Goal: Task Accomplishment & Management: Complete application form

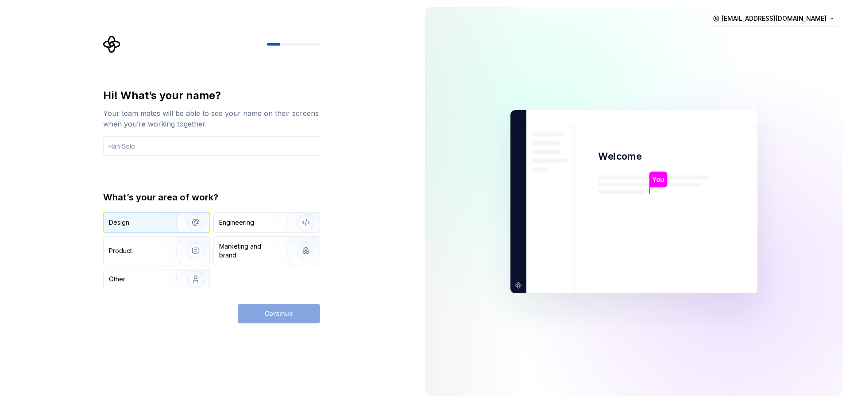
click at [136, 221] on div "Design" at bounding box center [137, 222] width 56 height 9
click at [213, 153] on input "text" at bounding box center [211, 145] width 217 height 19
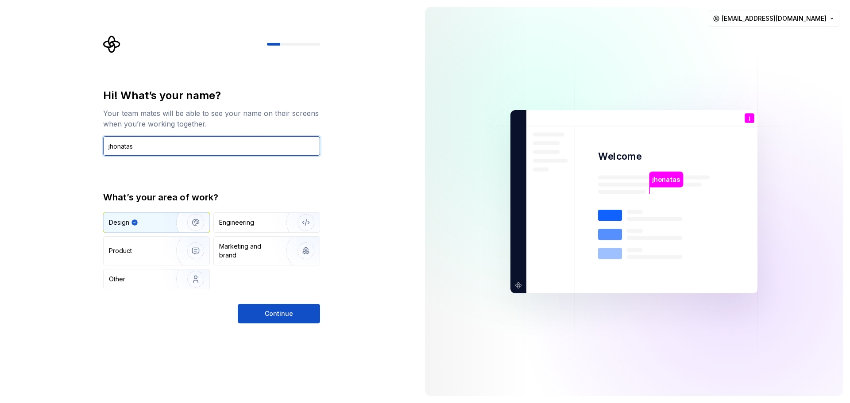
type input "jhonatas"
click at [277, 325] on div "Hi! What’s your name? Your team mates will be able to see your name on their sc…" at bounding box center [209, 201] width 418 height 403
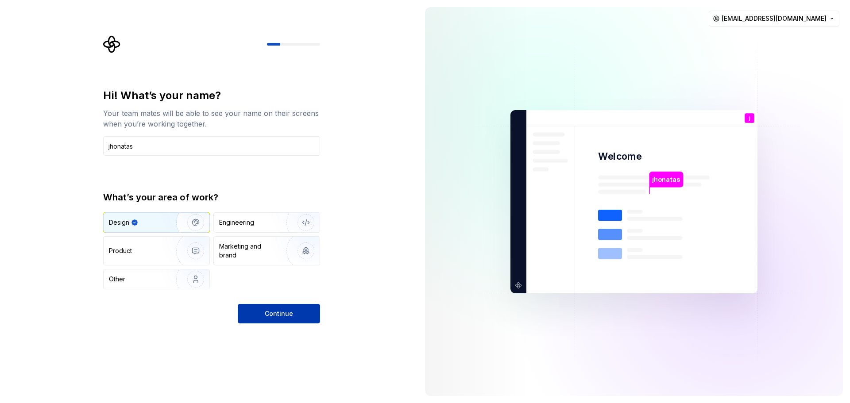
click at [279, 319] on button "Continue" at bounding box center [279, 313] width 82 height 19
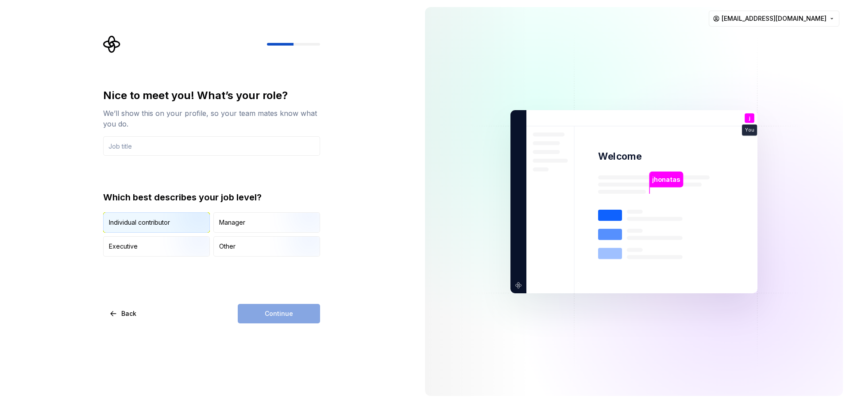
click at [159, 228] on div "Individual contributor" at bounding box center [157, 222] width 106 height 19
click at [280, 316] on div "Continue" at bounding box center [279, 313] width 82 height 19
click at [155, 152] on input "text" at bounding box center [211, 145] width 217 height 19
type input "engenheiro de software"
click at [264, 310] on button "Continue" at bounding box center [279, 313] width 82 height 19
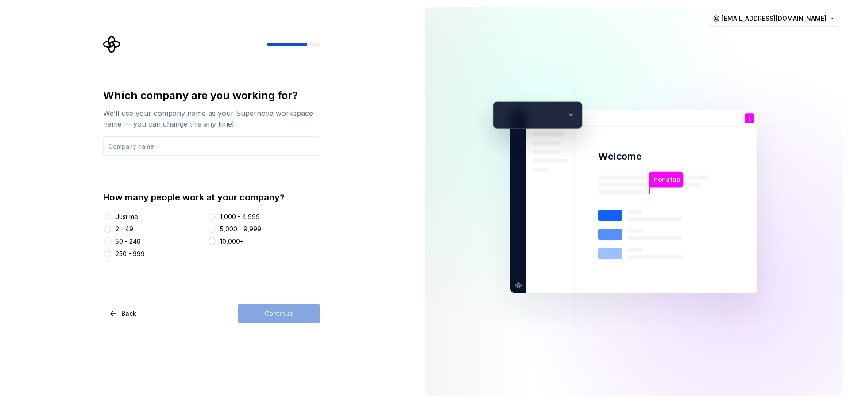
click at [131, 215] on div "Just me" at bounding box center [127, 217] width 23 height 9
click at [111, 215] on button "Just me" at bounding box center [107, 216] width 7 height 7
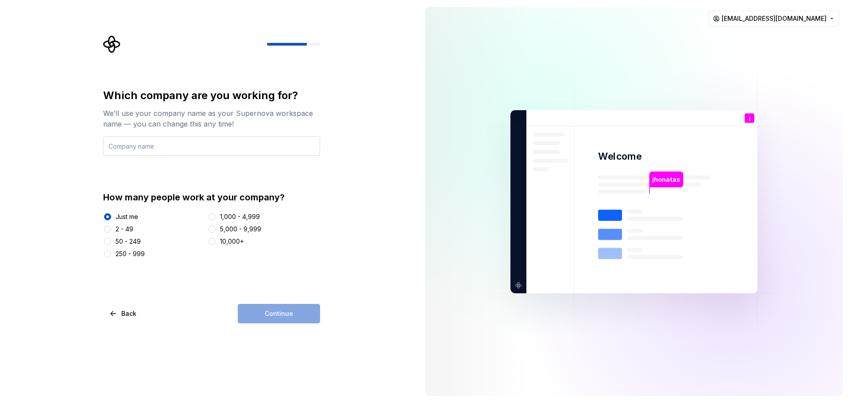
click at [134, 145] on input "text" at bounding box center [211, 145] width 217 height 19
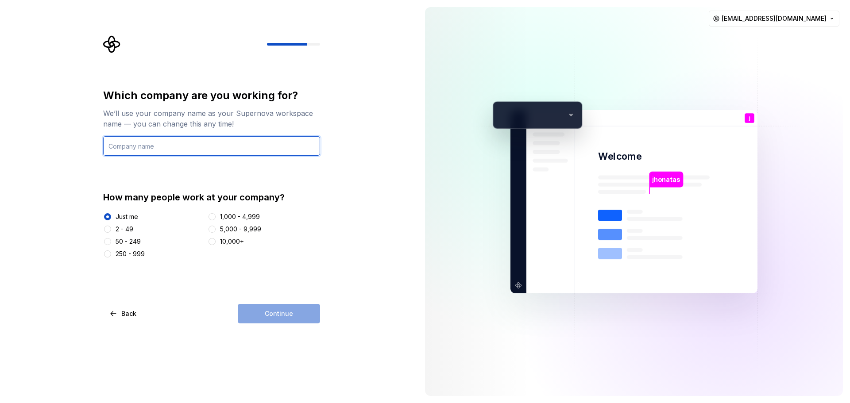
type input "imobpro"
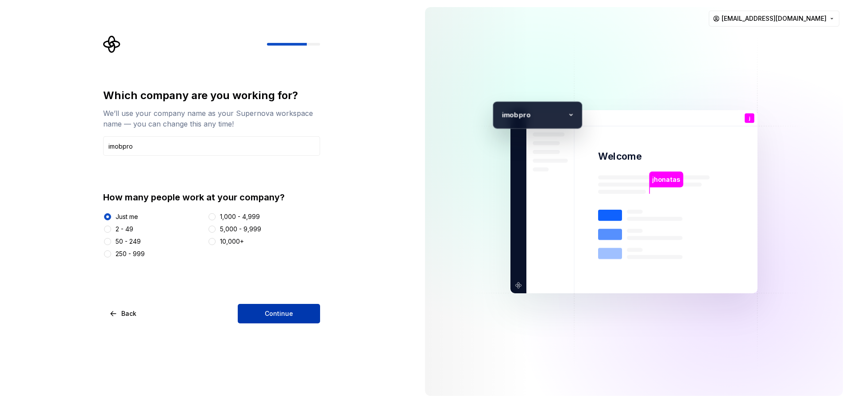
click at [276, 311] on span "Continue" at bounding box center [279, 314] width 28 height 9
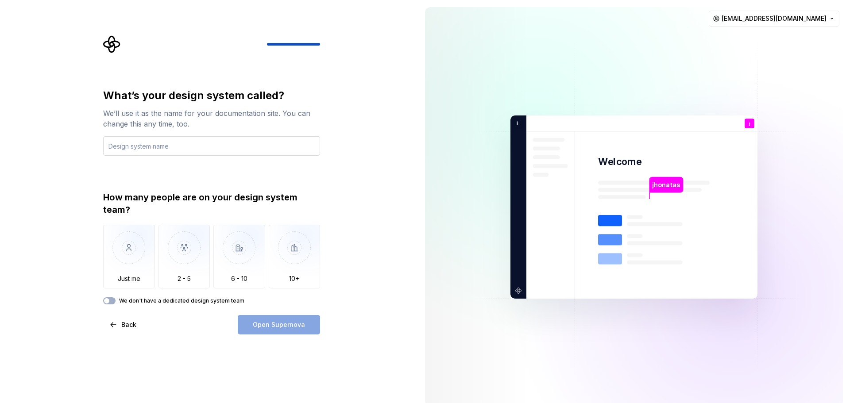
click at [184, 143] on input "text" at bounding box center [211, 145] width 217 height 19
click at [131, 256] on img "button" at bounding box center [129, 254] width 52 height 59
click at [159, 143] on input "text" at bounding box center [211, 145] width 217 height 19
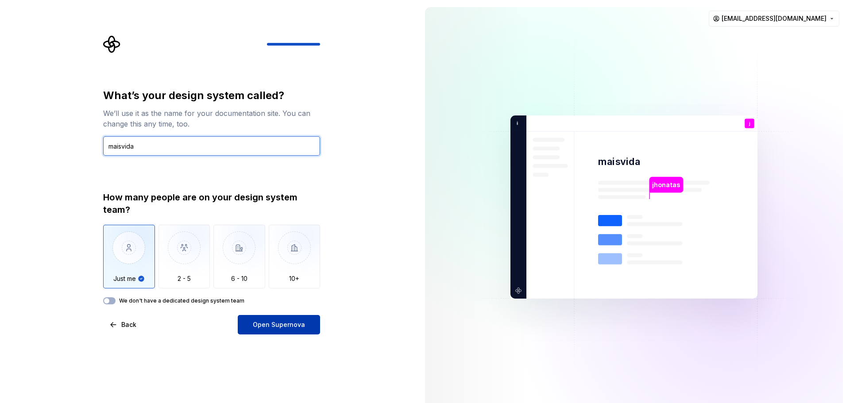
type input "maisvida"
click at [287, 324] on span "Open Supernova" at bounding box center [279, 325] width 52 height 9
